Goal: Information Seeking & Learning: Learn about a topic

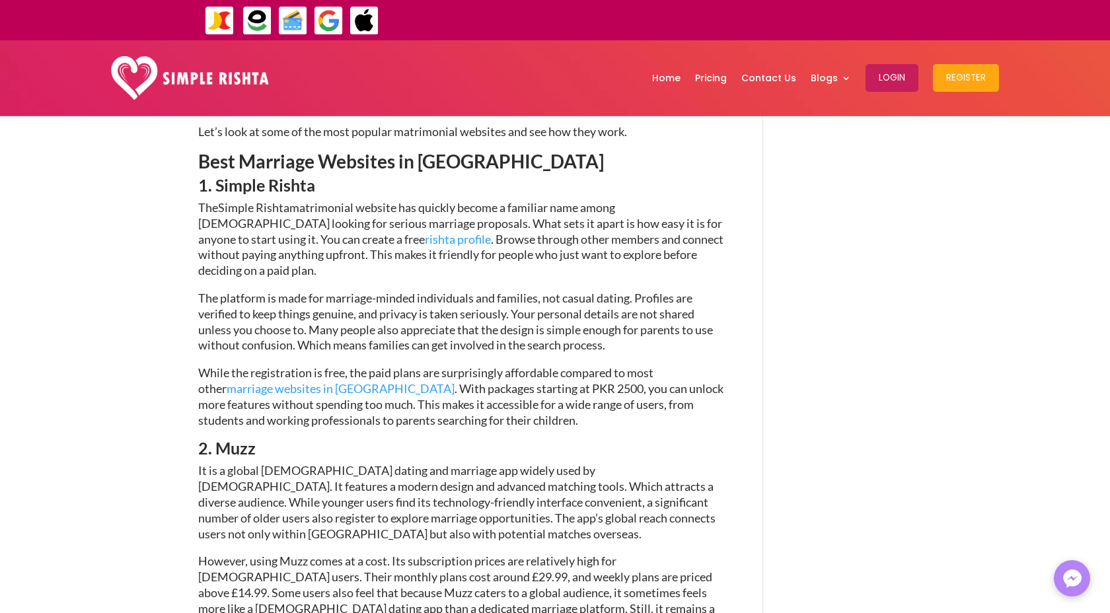
scroll to position [599, 0]
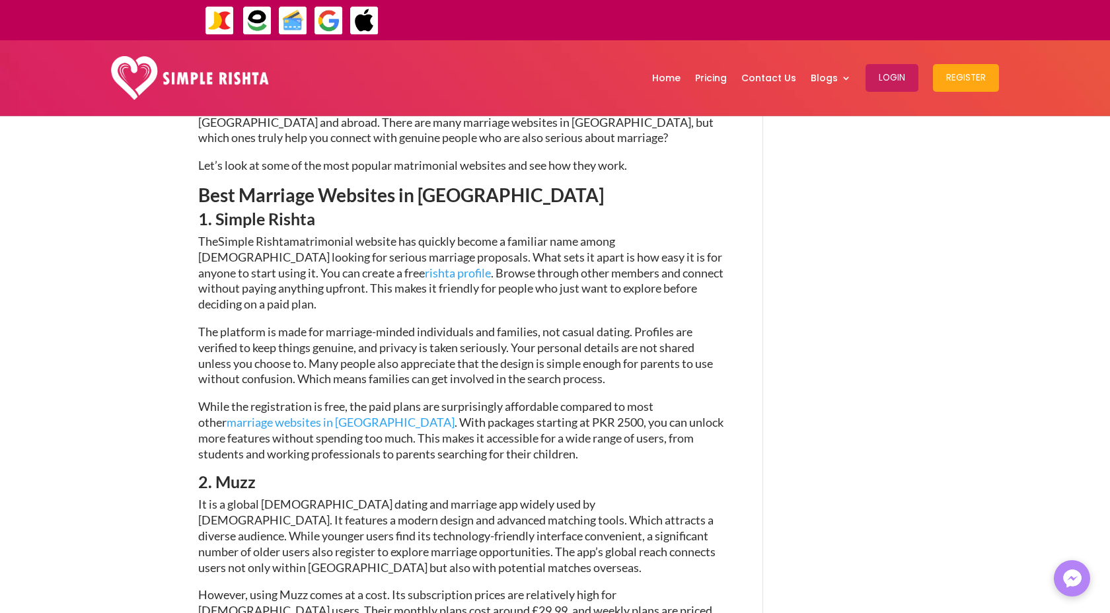
click at [266, 209] on span "1. Simple Rishta" at bounding box center [256, 219] width 117 height 20
copy div "1. Simple Rishta"
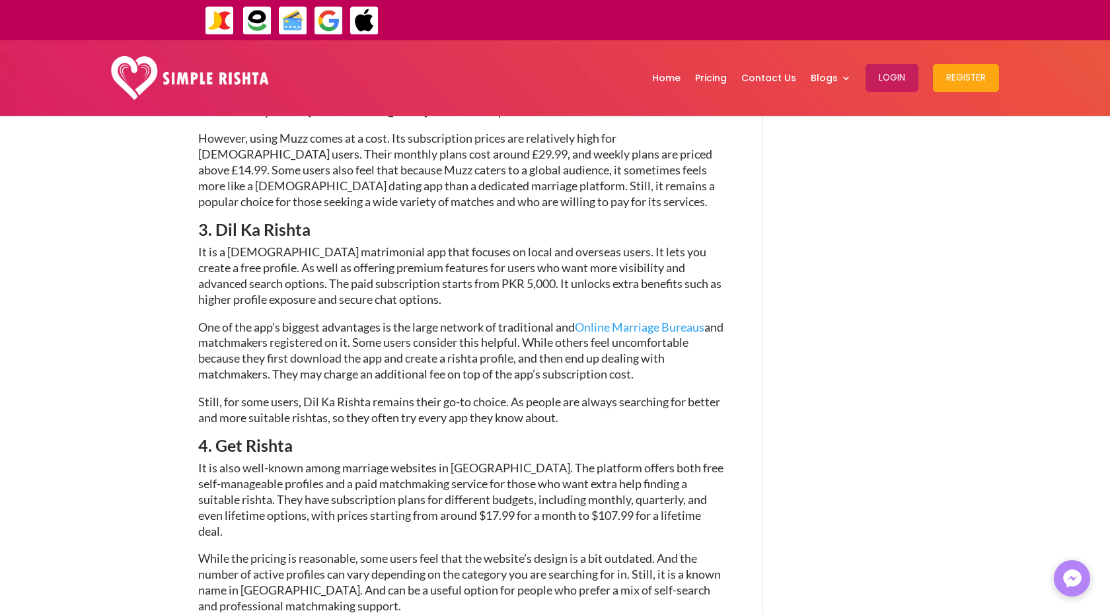
scroll to position [1058, 0]
copy span "MarryMax"
